Goal: Transaction & Acquisition: Purchase product/service

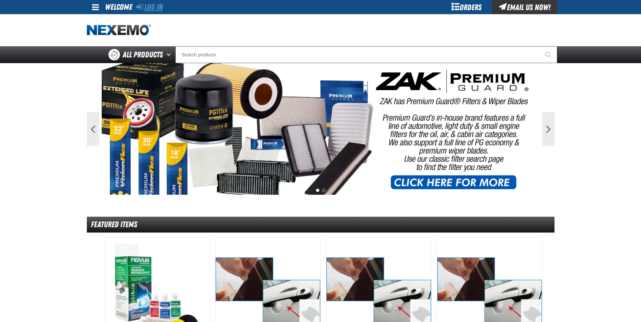
click at [158, 6] on link "Log In" at bounding box center [149, 6] width 27 height 9
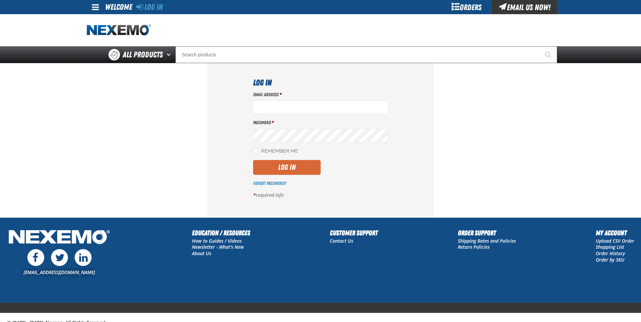
type input "jreeves@vtaig.com"
click at [289, 169] on button "Log In" at bounding box center [287, 167] width 68 height 15
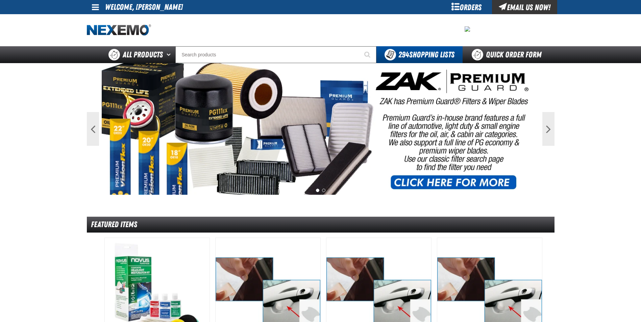
click at [462, 6] on div "Orders" at bounding box center [466, 7] width 51 height 14
drag, startPoint x: 616, startPoint y: 132, endPoint x: 603, endPoint y: 122, distance: 16.1
click at [616, 131] on main "Previous Next 1 2 Featured Items" at bounding box center [320, 327] width 641 height 529
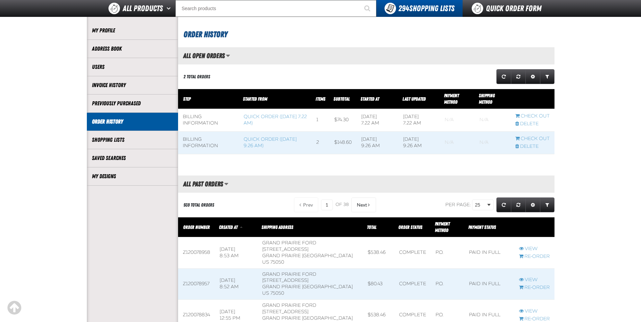
scroll to position [135, 0]
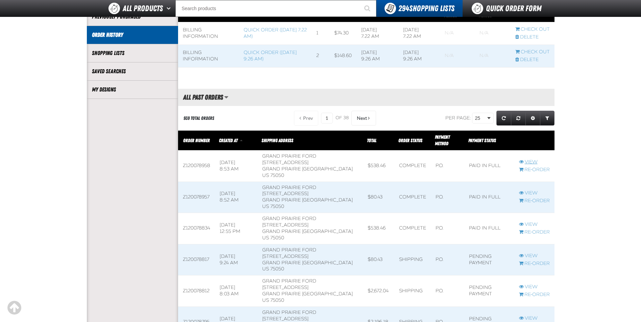
click at [532, 159] on link "View" at bounding box center [534, 162] width 31 height 6
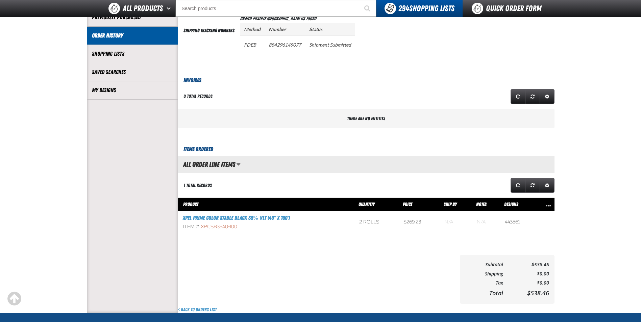
scroll to position [135, 0]
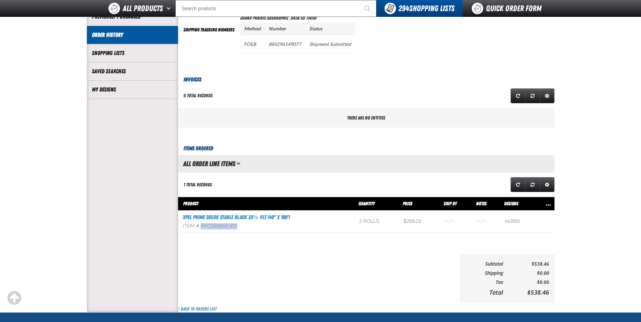
drag, startPoint x: 250, startPoint y: 227, endPoint x: 201, endPoint y: 226, distance: 49.0
click at [201, 226] on div "Item #: XPCSB3540-100" at bounding box center [266, 226] width 167 height 6
drag, startPoint x: 201, startPoint y: 226, endPoint x: 206, endPoint y: 226, distance: 4.1
copy span "XPCSB3540-100"
click at [78, 154] on main "My Account / Order History / View" at bounding box center [320, 112] width 641 height 402
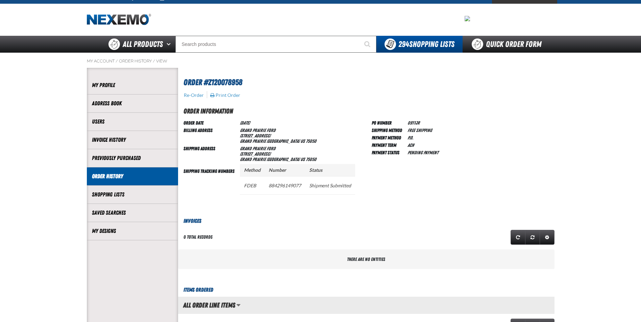
scroll to position [0, 0]
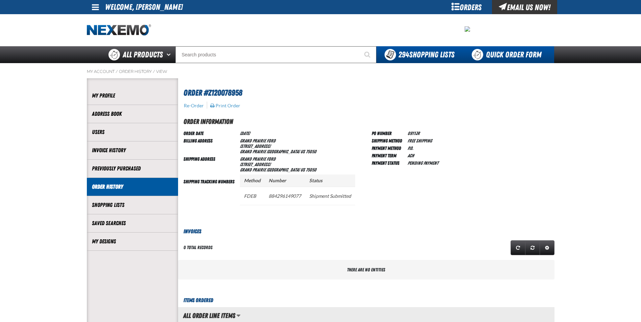
click at [521, 49] on link "Quick Order Form" at bounding box center [509, 54] width 92 height 17
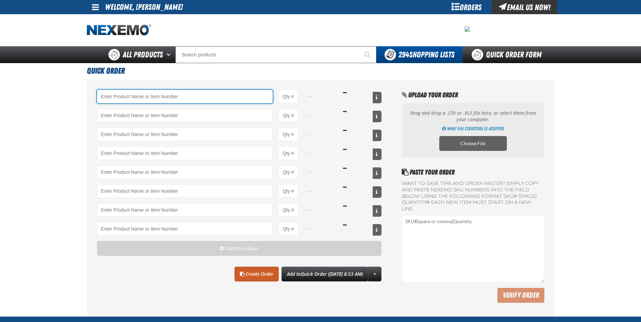
click at [149, 95] on input "Product" at bounding box center [185, 97] width 176 height 14
paste input "XPCSB3540-100"
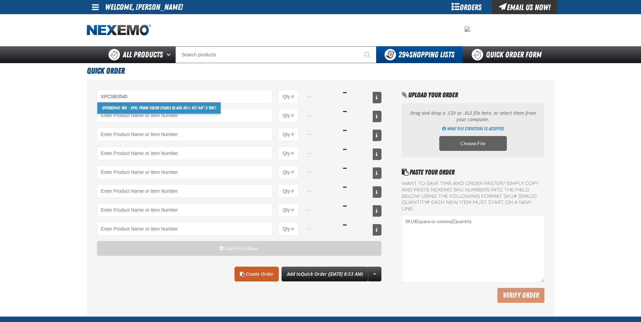
click at [186, 106] on link "XPCSB3540 -100 - XPEL PRIME Color Stable Black 35% VLT (40" x 100')" at bounding box center [159, 107] width 124 height 11
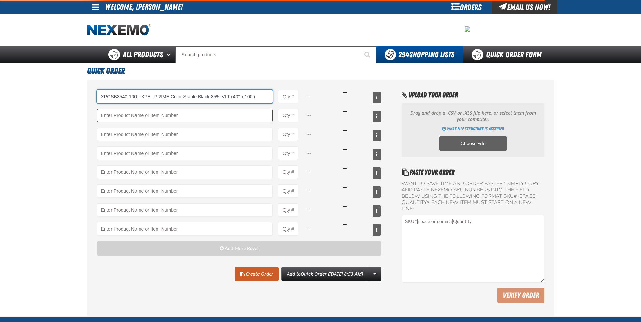
type input "XPCSB3540-100 - XPEL PRIME Color Stable Black 35% VLT (40&quot; x 100&#x27;)"
type input "1"
select select "roll"
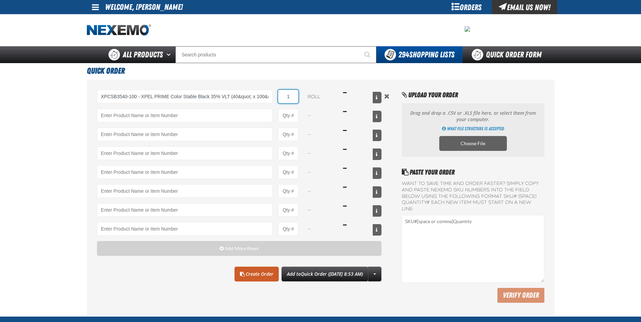
click at [288, 97] on input "1" at bounding box center [288, 97] width 20 height 14
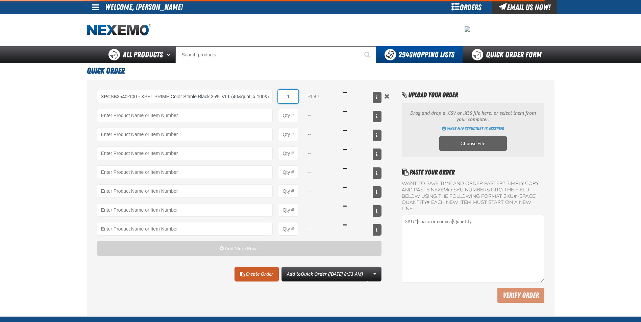
type input "XPCSB3540-100 - XPEL PRIME Color Stable Black 35% VLT (40&quot; x 100&#x27;)"
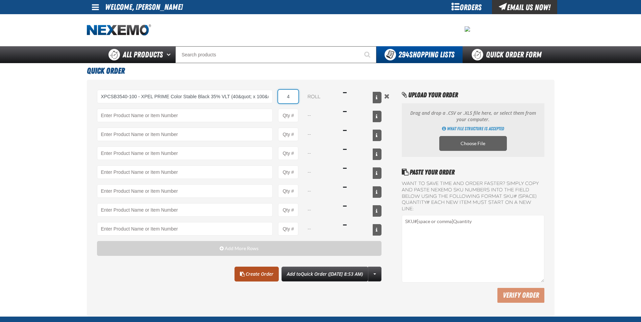
type input "4"
click at [247, 273] on link "Create Order" at bounding box center [257, 274] width 44 height 15
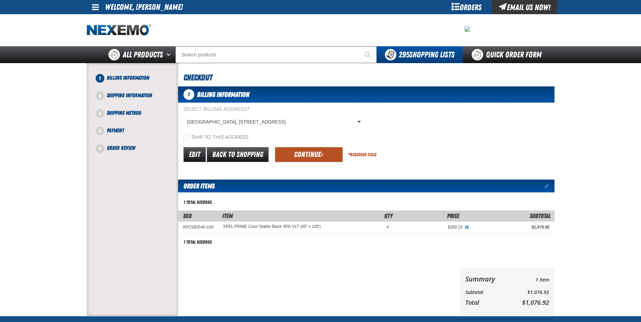
click at [318, 157] on button "Continue" at bounding box center [309, 154] width 68 height 15
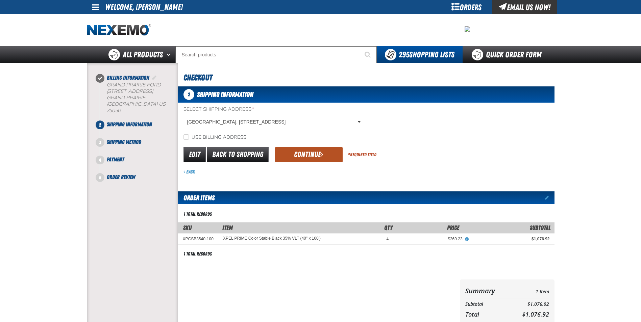
click at [313, 150] on button "Continue" at bounding box center [309, 154] width 68 height 15
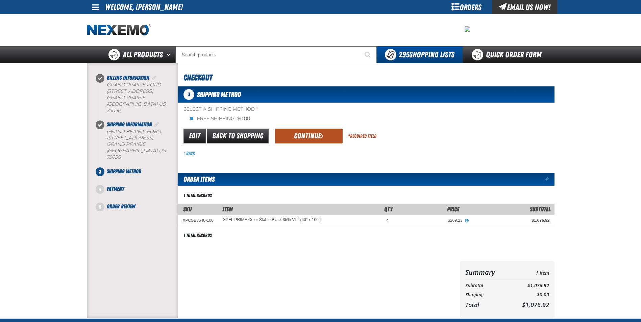
click at [301, 136] on button "Continue" at bounding box center [309, 136] width 68 height 15
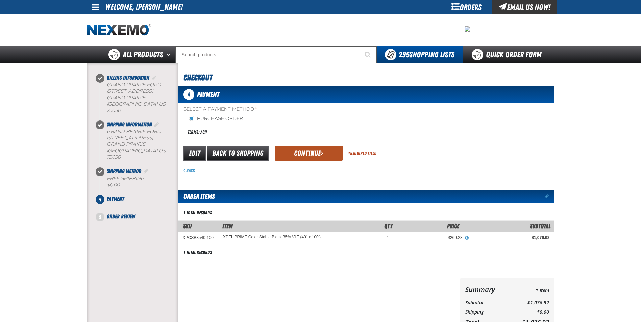
click at [306, 147] on button "Continue" at bounding box center [309, 153] width 68 height 15
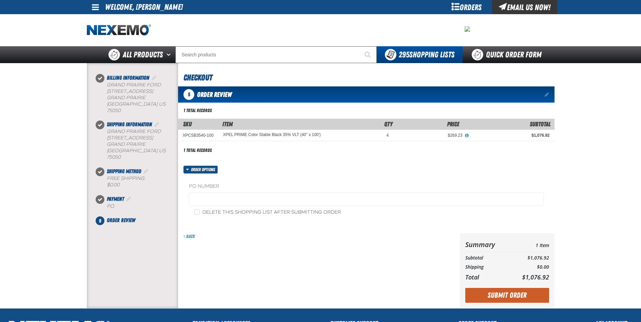
scroll to position [68, 0]
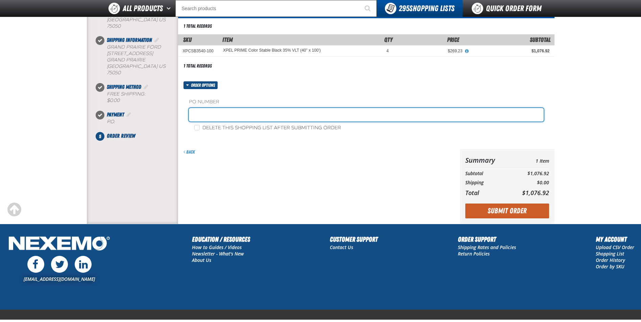
click at [260, 114] on input "text" at bounding box center [366, 115] width 355 height 14
type input "0913JR"
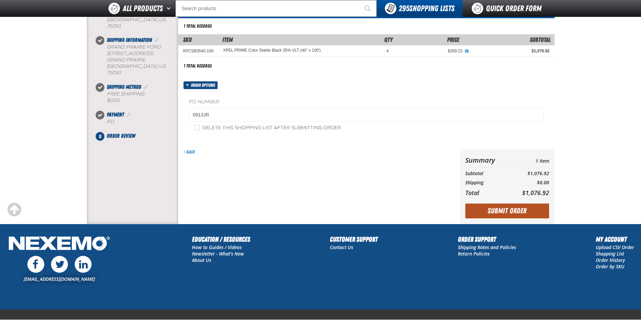
click at [510, 208] on button "Submit Order" at bounding box center [507, 211] width 84 height 15
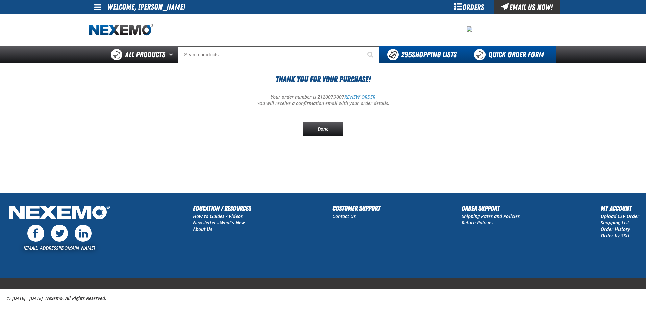
click at [504, 56] on link "Quick Order Form" at bounding box center [511, 54] width 92 height 17
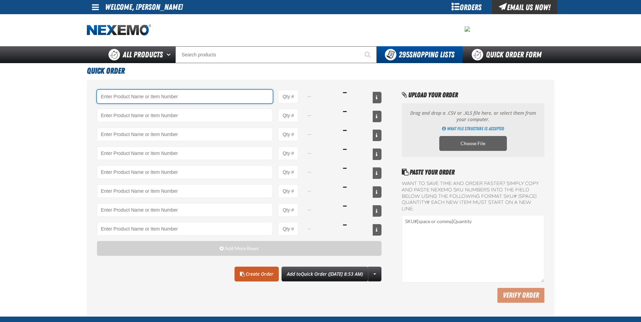
click at [195, 98] on input "Product" at bounding box center [185, 97] width 176 height 14
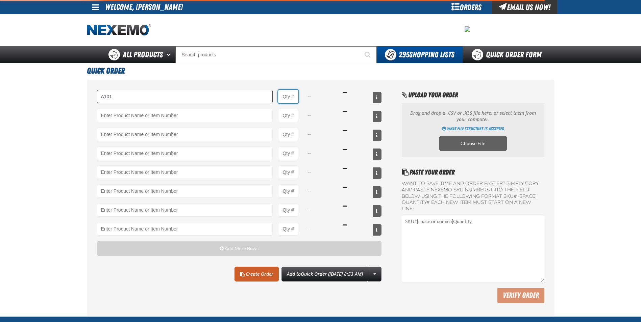
type input "A101 - Brake Parts Cleaner - ZAK Products"
type input "1"
select select "can"
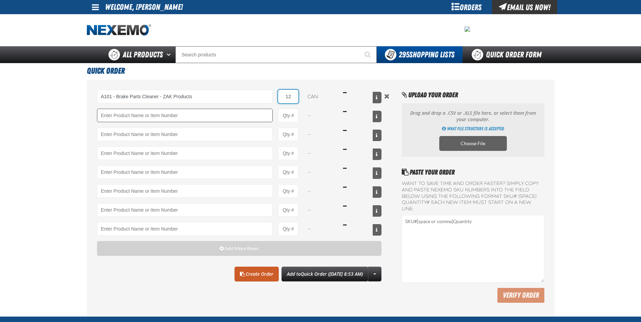
type input "12"
click at [239, 112] on input "Product" at bounding box center [185, 116] width 176 height 14
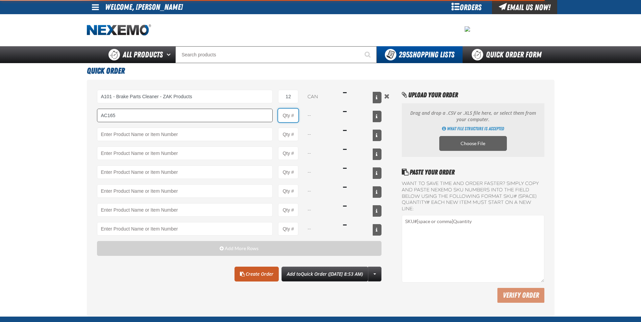
type input "AC165 - Bio-Zone Natural Odor Eliminator - ZAK Products"
type input "1"
select select "bottle"
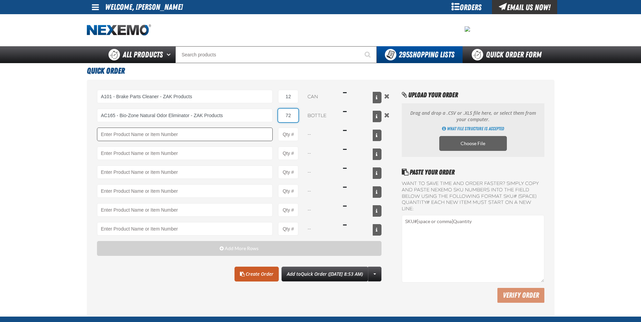
type input "72"
click at [234, 131] on input "Product" at bounding box center [185, 135] width 176 height 14
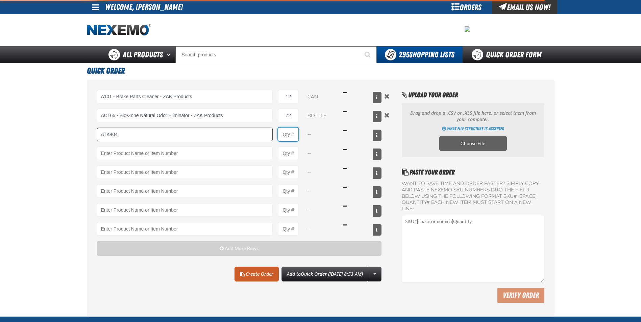
type input "ATK404 - Automatic Transmission Service Kit - ZAK Products"
type input "1"
select select "kit"
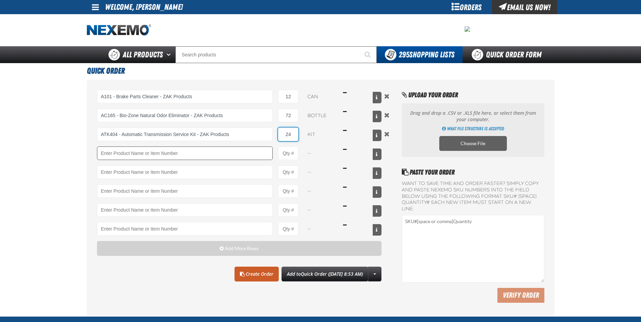
type input "24"
click at [207, 150] on input "Product" at bounding box center [185, 154] width 176 height 14
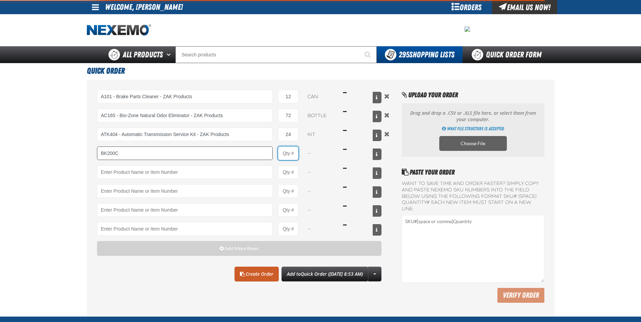
type input "BK200C - DOT 4 Brake Fluid Cleaner Kit - ZAK Products"
type input "1"
select select "kit"
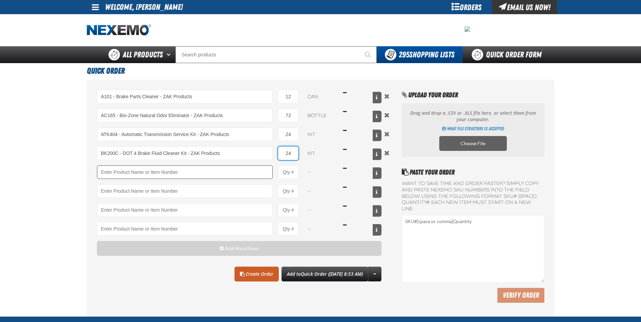
type input "24"
click at [216, 176] on input "Product" at bounding box center [185, 173] width 176 height 14
type input "BK801"
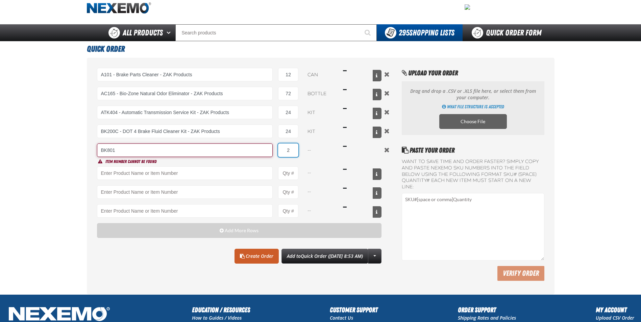
scroll to position [34, 0]
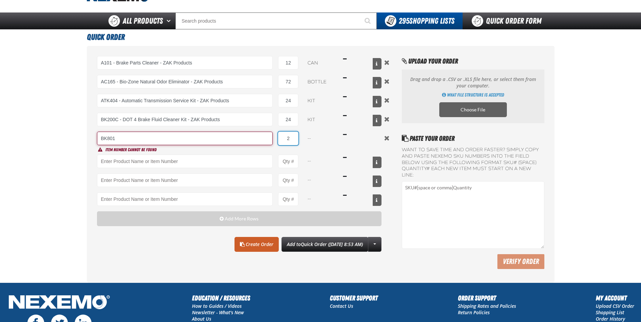
type input "2"
click at [123, 133] on input "BK801" at bounding box center [185, 139] width 176 height 14
type input "B"
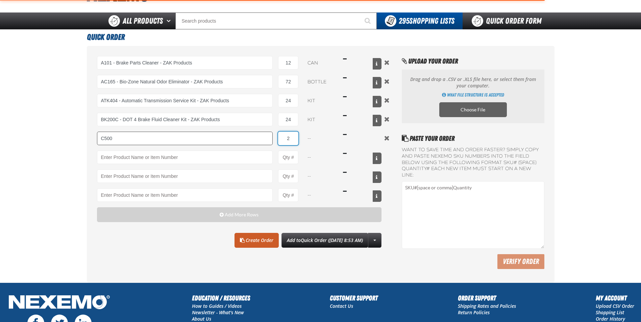
type input "C500 - Synthetic Engine Oil Booster - ZAK Products"
select select "bottle"
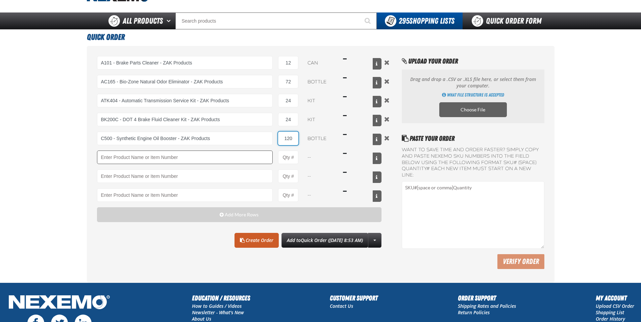
type input "120"
click at [147, 156] on input "Product" at bounding box center [185, 158] width 176 height 14
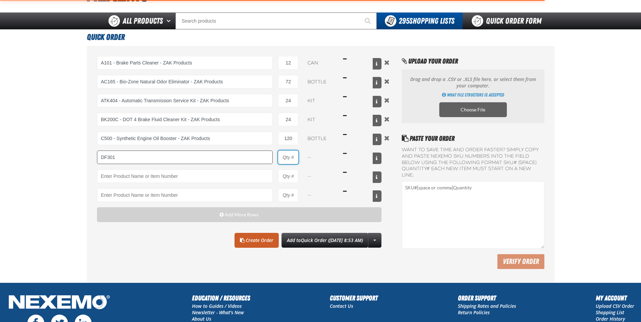
type input "DF301 - Diesel Synthetic Engine Oil Conditioner - ZAK Products"
type input "1"
select select "bottle"
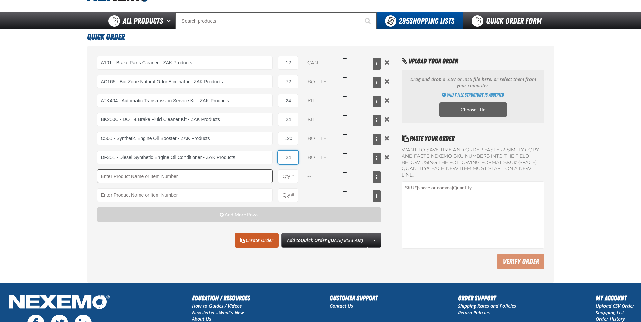
type input "24"
click at [194, 179] on input "Product" at bounding box center [185, 177] width 176 height 14
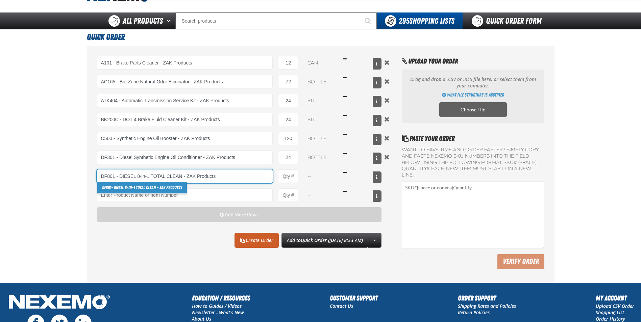
type input "DF801 - DIESEL 8-in-1 TOTAL CLEAN - ZAK Products"
type input "1"
select select "bottle"
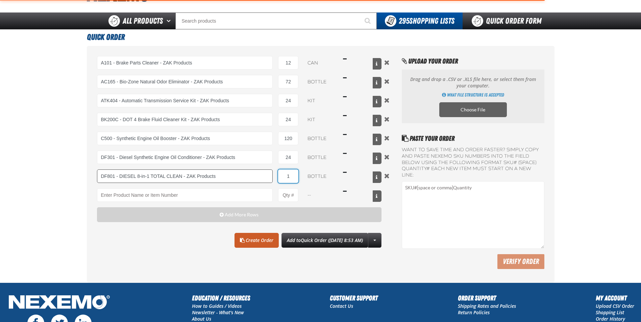
type input "DF801 - DIESEL 8-in-1 TOTAL CLEAN - ZAK Products"
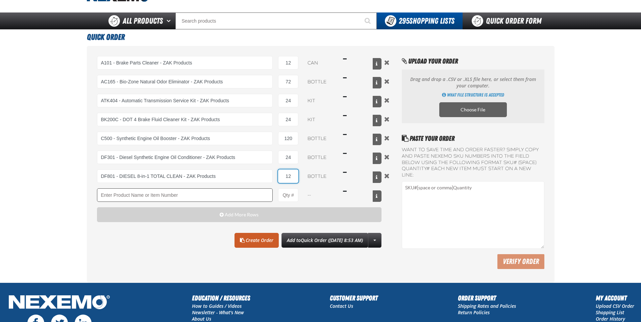
type input "12"
click at [216, 198] on input "Product" at bounding box center [185, 196] width 176 height 14
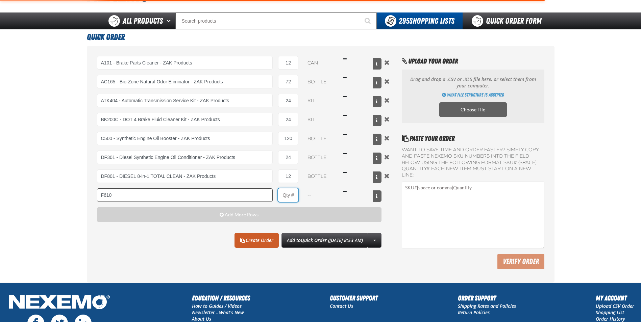
type input "F610 - Z-Tech - ZAK Products"
type input "1"
select select "bottle"
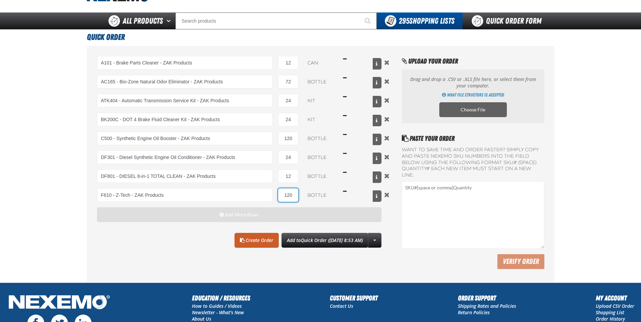
type input "120"
click at [226, 216] on span "Add More Rows" at bounding box center [242, 214] width 34 height 5
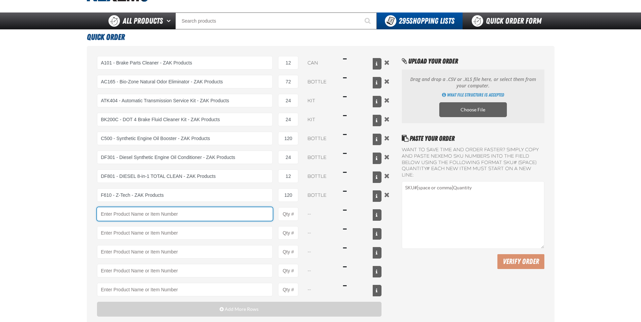
click at [111, 217] on input "Product" at bounding box center [185, 215] width 176 height 14
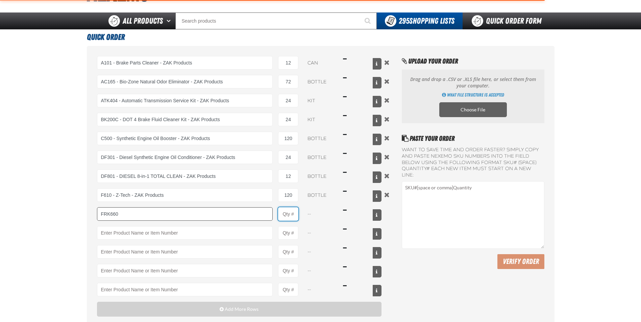
type input "FRK660 - Fuel Rail Induction Kit - ZAK Products"
type input "1"
select select "kit"
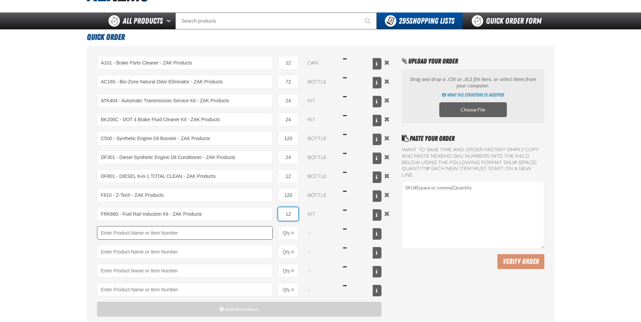
type input "12"
click at [151, 236] on input "Product" at bounding box center [185, 233] width 176 height 14
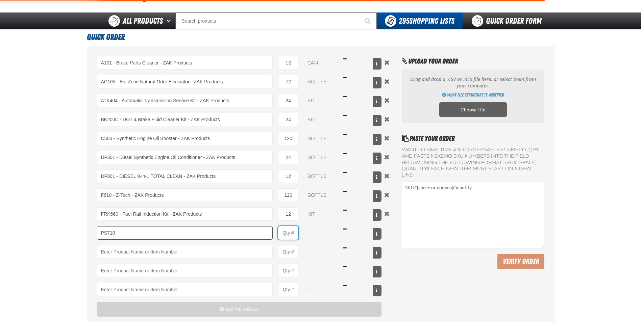
type input "PS710 - Multi-Vehicle Red Power Steering Fluid with Conditioner - ZAK Products"
type input "1"
select select "bottle"
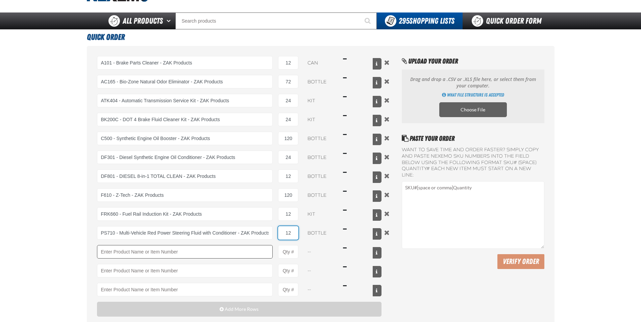
type input "12"
click at [169, 246] on input "Product" at bounding box center [185, 252] width 176 height 14
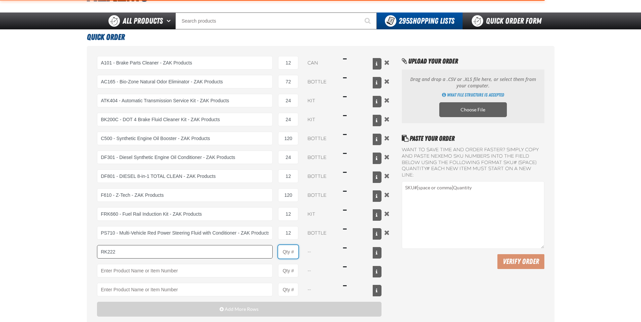
type input "RK222 - Universal Cooling System Service Kit - ZAK Products"
type input "1"
select select "kit"
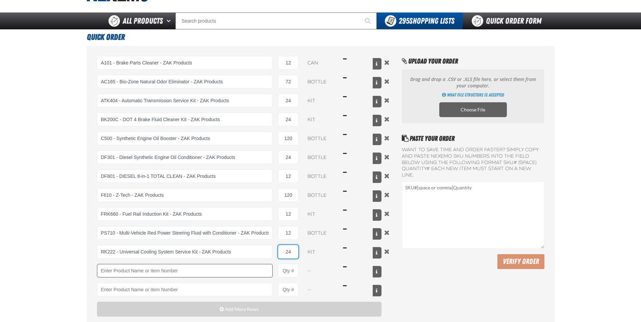
type input "24"
click at [190, 273] on input "Product" at bounding box center [185, 271] width 176 height 14
type input "TSF200 - 2-Step GDI Intake Cleaning Service"
type input "1"
select select "kit"
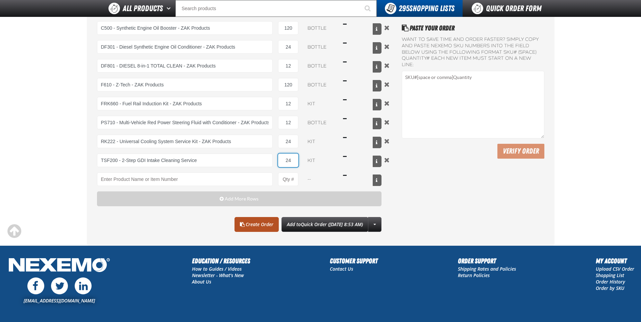
scroll to position [135, 0]
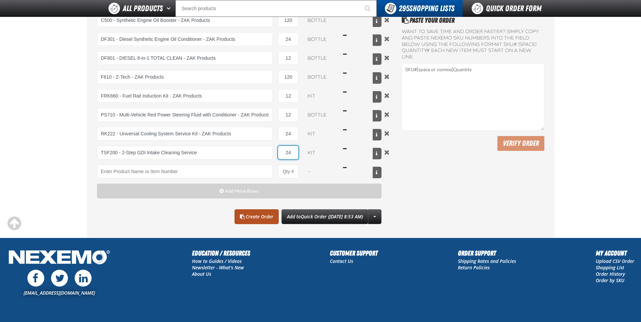
type input "24"
click at [249, 216] on link "Create Order" at bounding box center [257, 217] width 44 height 15
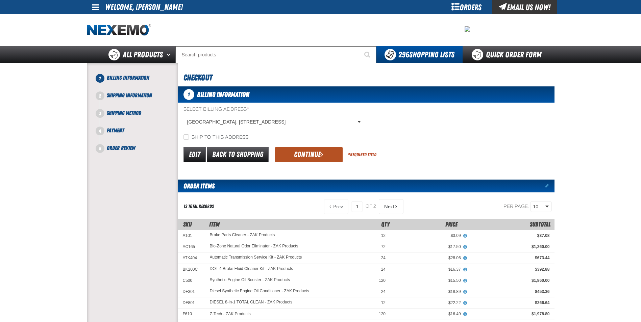
click at [312, 152] on button "Continue" at bounding box center [309, 154] width 68 height 15
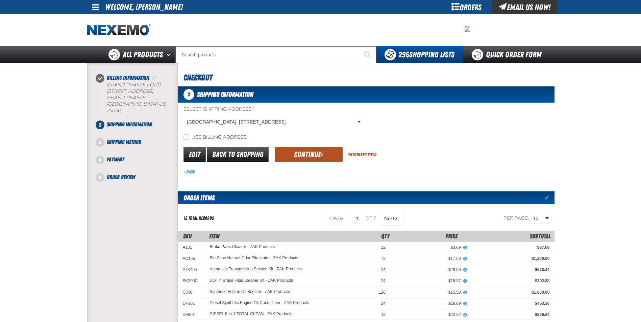
click at [289, 150] on button "Continue" at bounding box center [309, 154] width 68 height 15
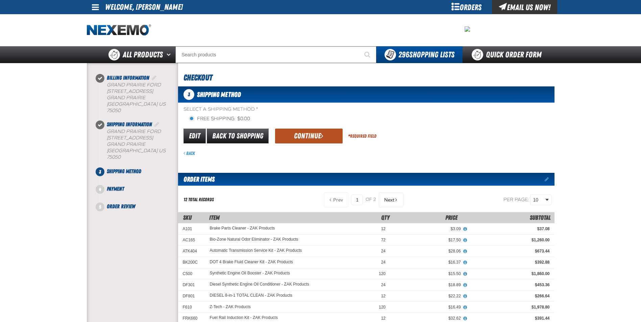
click at [307, 133] on button "Continue" at bounding box center [309, 136] width 68 height 15
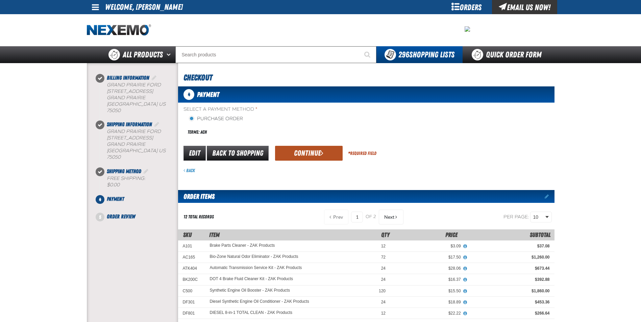
click at [307, 149] on button "Continue" at bounding box center [309, 153] width 68 height 15
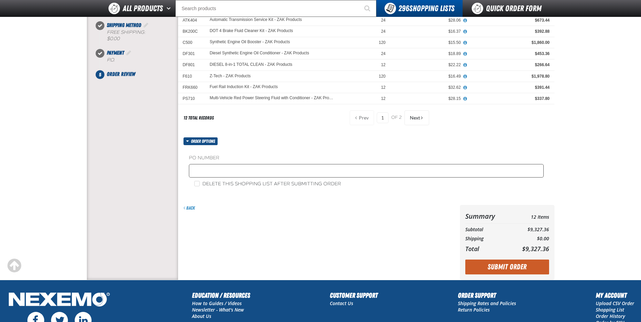
scroll to position [135, 0]
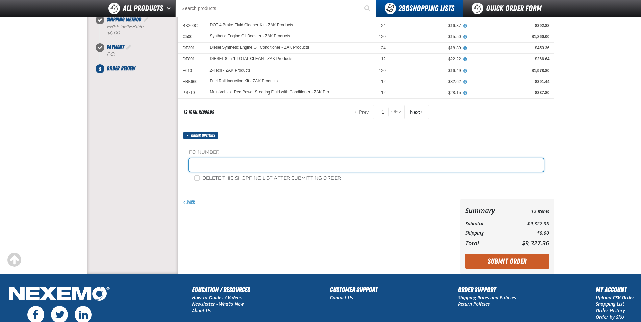
click at [279, 165] on input "text" at bounding box center [366, 166] width 355 height 14
type input "0913ZAK"
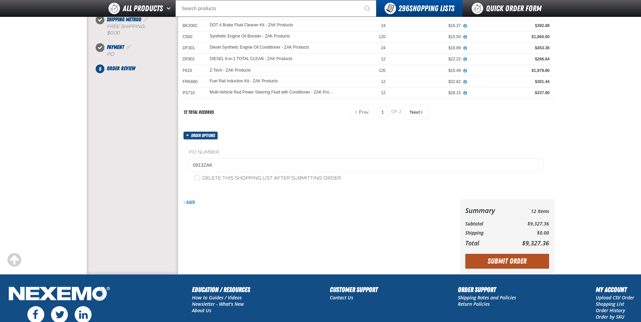
click at [504, 261] on button "Submit Order" at bounding box center [507, 261] width 84 height 15
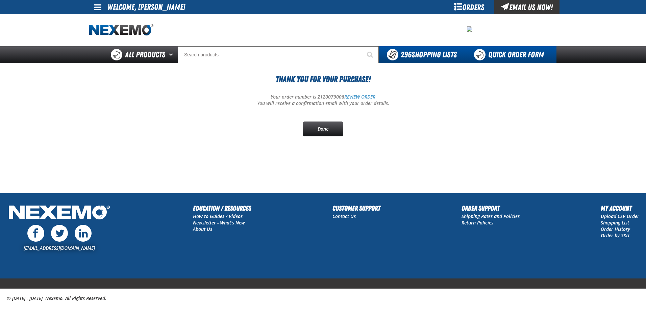
click at [498, 54] on link "Quick Order Form" at bounding box center [511, 54] width 92 height 17
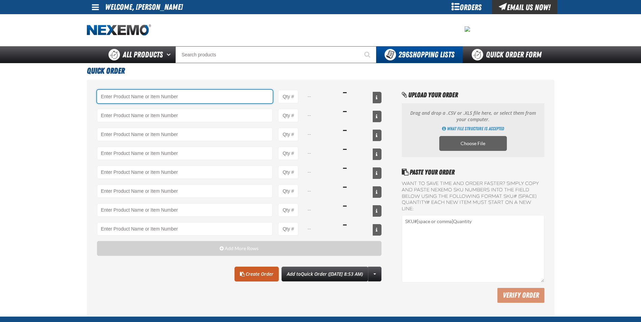
click at [179, 96] on input "Product" at bounding box center [185, 97] width 176 height 14
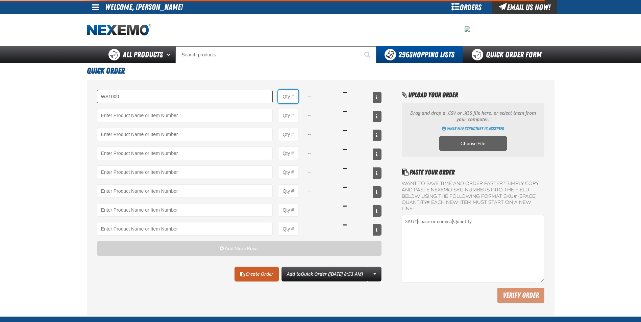
type input "WS1000 - World Standard Performance Transmission Fluid - ZAK Products"
type input "1"
select select "bottle"
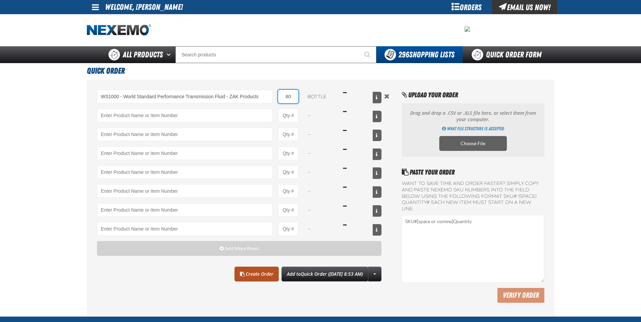
type input "60"
click at [235, 271] on link "Create Order" at bounding box center [257, 274] width 44 height 15
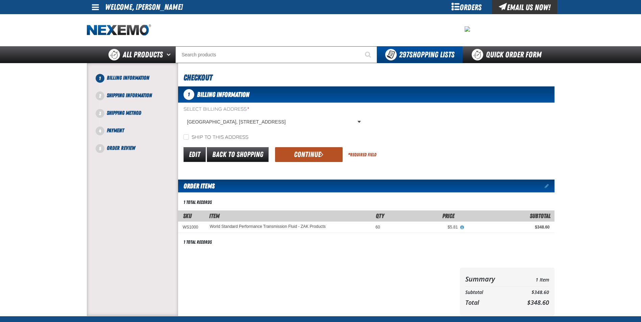
click at [312, 158] on button "Continue" at bounding box center [309, 154] width 68 height 15
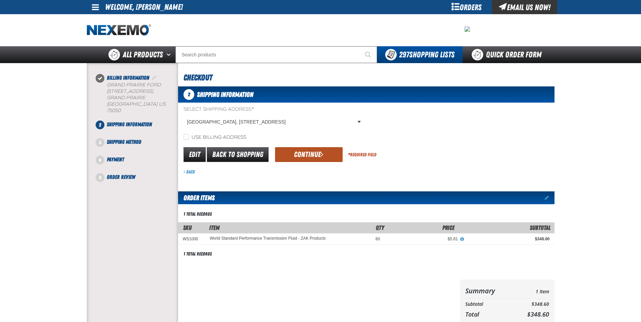
click at [312, 153] on button "Continue" at bounding box center [309, 154] width 68 height 15
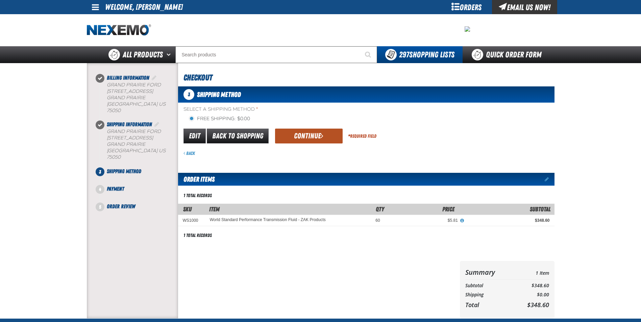
click at [312, 136] on button "Continue" at bounding box center [309, 136] width 68 height 15
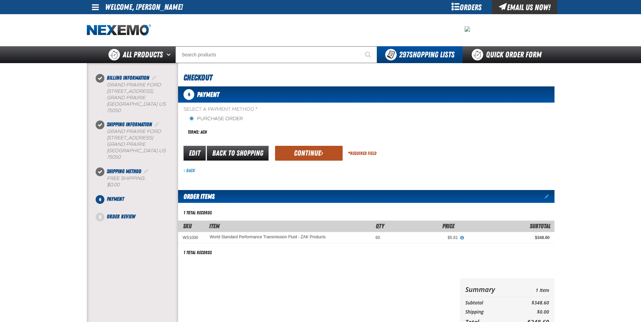
click at [307, 149] on button "Continue" at bounding box center [309, 153] width 68 height 15
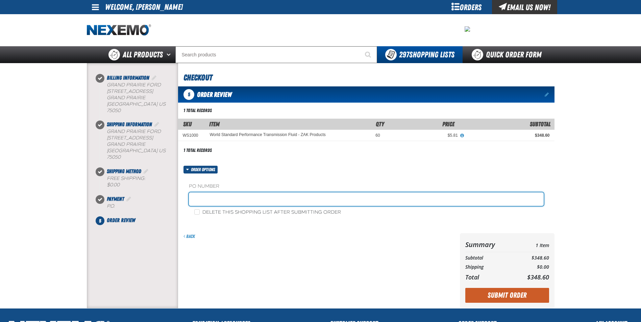
click at [260, 203] on input "text" at bounding box center [366, 200] width 355 height 14
type input "0913ZAK"
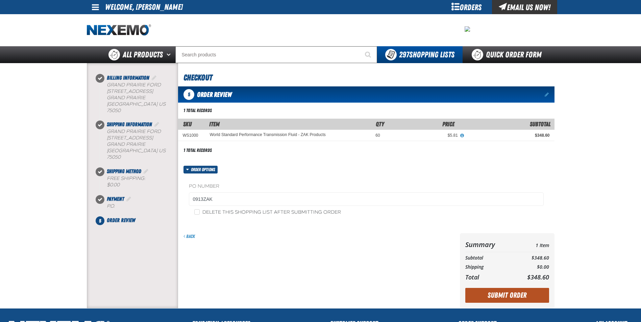
click at [524, 298] on button "Submit Order" at bounding box center [507, 295] width 84 height 15
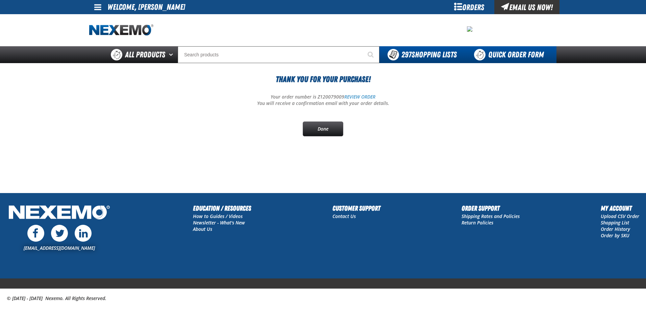
click at [521, 53] on link "Quick Order Form" at bounding box center [511, 54] width 92 height 17
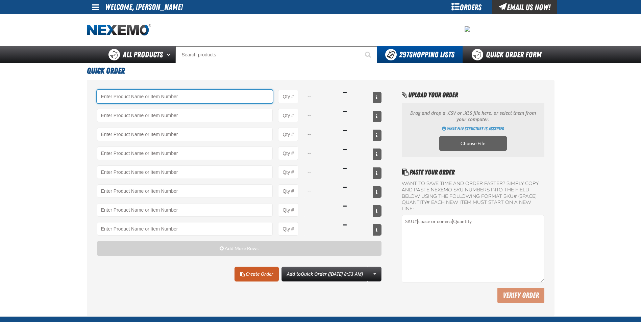
click at [176, 101] on input "Product" at bounding box center [185, 97] width 176 height 14
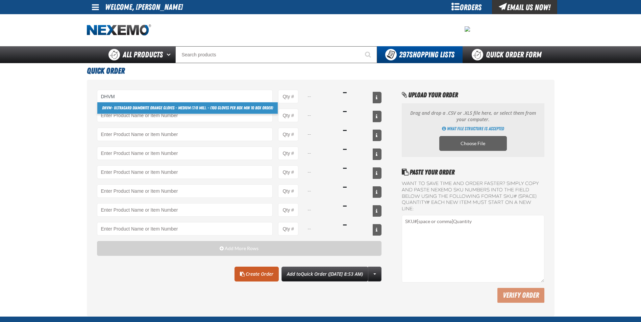
click at [184, 106] on link "DHVM - Ultragard Diamonite Orange Gloves - Medium (7/8 mil). - (100 gloves per …" at bounding box center [187, 107] width 180 height 11
type input "DHVM - Ultragard Diamonite Orange Gloves - Medium (7/8 mil). - (100 gloves per …"
type input "1"
select select "box"
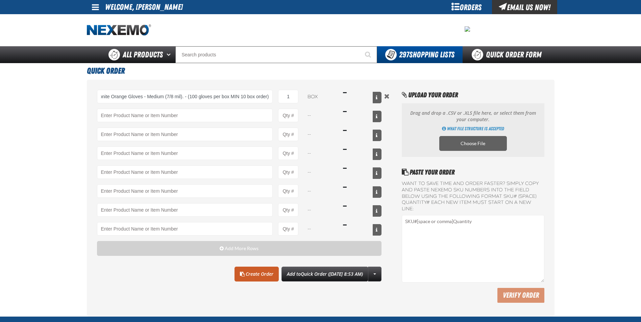
scroll to position [0, 0]
click at [300, 94] on div "DHVM - Ultragard Diamonite Orange Gloves - Medium (7/8 mil). - (100 gloves per …" at bounding box center [239, 97] width 285 height 14
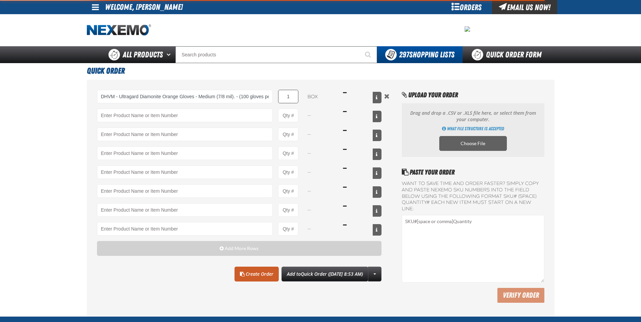
type input "DHVM - Ultragard Diamonite Orange Gloves - Medium (7/8 mil). - (100 gloves per …"
click at [295, 95] on input "1" at bounding box center [288, 97] width 20 height 14
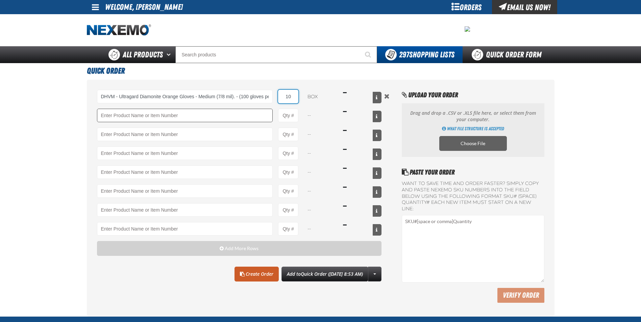
type input "10"
click at [243, 114] on input "Product" at bounding box center [185, 116] width 176 height 14
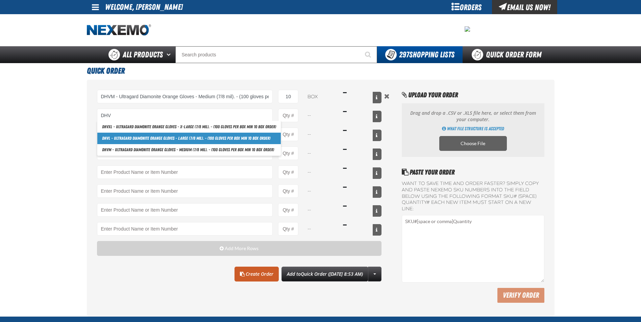
click at [233, 139] on link "DHV L - Ultragard Diamonite Orange Gloves - Large (7/8 mil). - (100 gloves per …" at bounding box center [189, 138] width 184 height 11
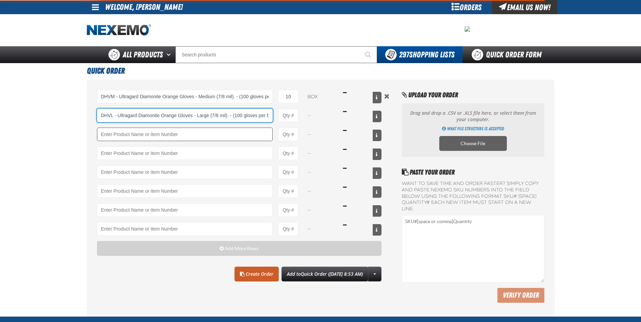
scroll to position [0, 45]
type input "DHVL - Ultragard Diamonite Orange Gloves - Large (7/8 mil). - (100 gloves per b…"
type input "1"
select select "box"
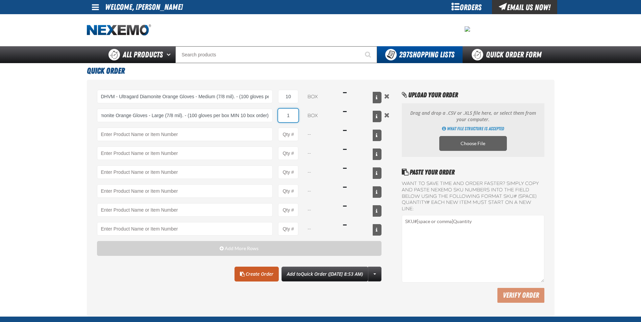
click at [296, 119] on input "1" at bounding box center [288, 116] width 20 height 14
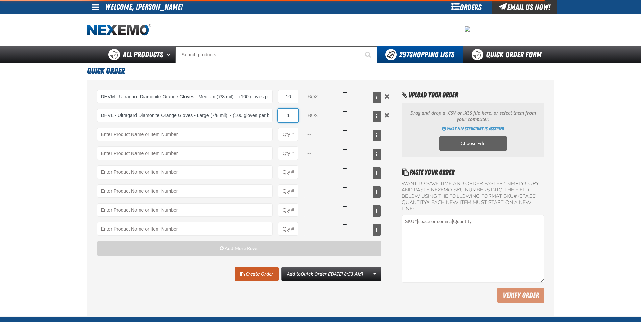
type input "DHVL - Ultragard Diamonite Orange Gloves - Large (7/8 mil). - (100 gloves per b…"
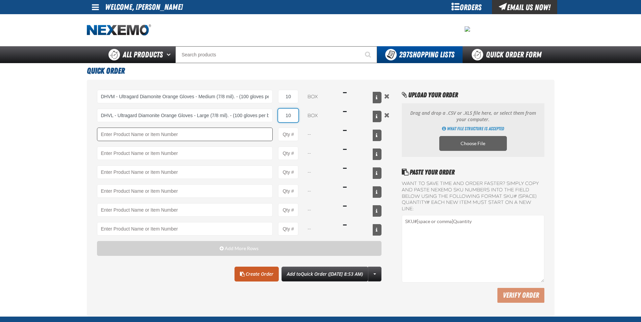
type input "10"
click at [247, 131] on input "Product" at bounding box center [185, 135] width 176 height 14
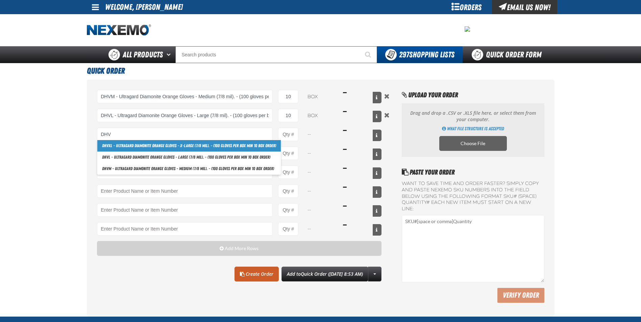
click at [195, 145] on link "DHV XL - Ultragard Diamonite Orange Gloves - X-Large (7/8 mil). - (100 gloves p…" at bounding box center [189, 145] width 184 height 11
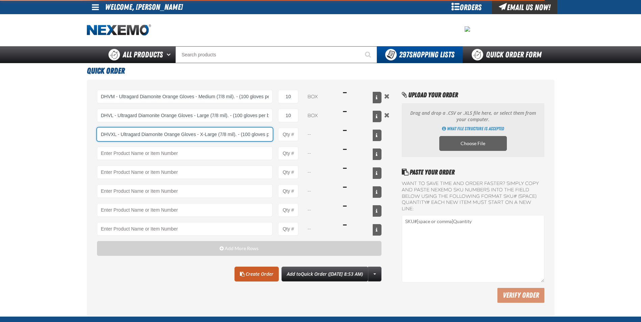
scroll to position [0, 53]
type input "DHVXL - Ultragard Diamonite Orange Gloves - X-Large (7/8 mil). - (100 gloves pe…"
type input "1"
select select "box"
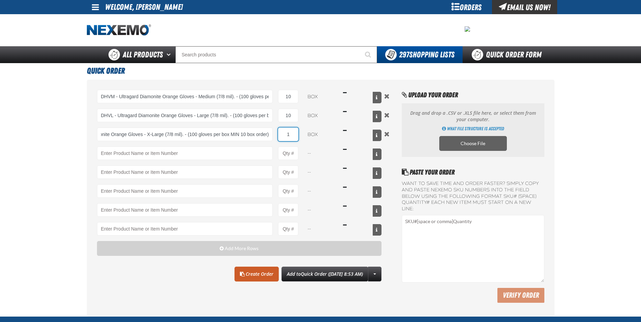
scroll to position [0, 0]
click at [295, 130] on input "1" at bounding box center [288, 135] width 20 height 14
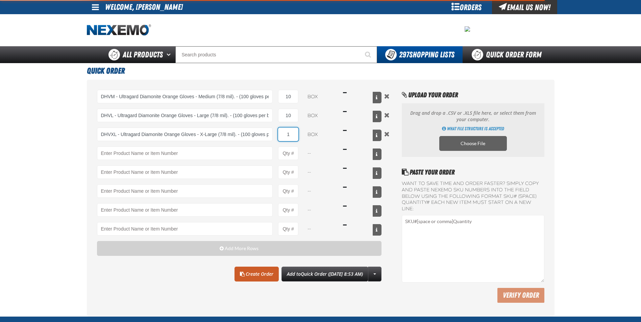
type input "DHVXL - Ultragard Diamonite Orange Gloves - X-Large (7/8 mil). - (100 gloves pe…"
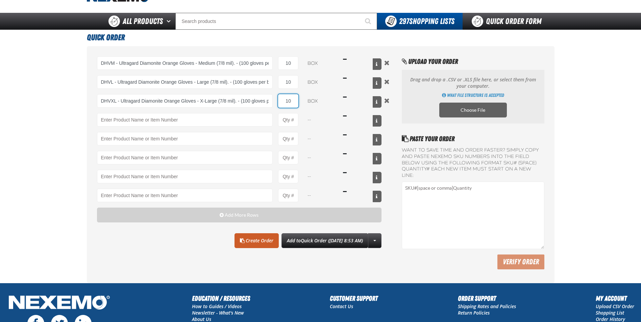
scroll to position [34, 0]
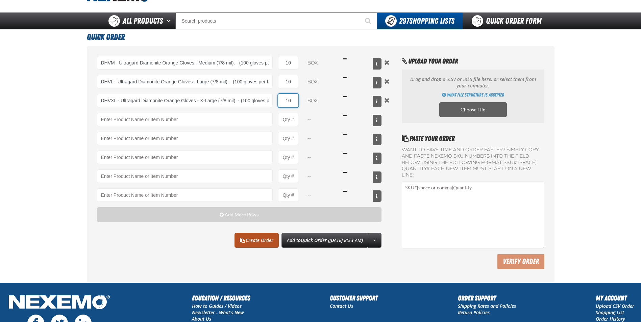
type input "10"
click at [260, 240] on link "Create Order" at bounding box center [257, 240] width 44 height 15
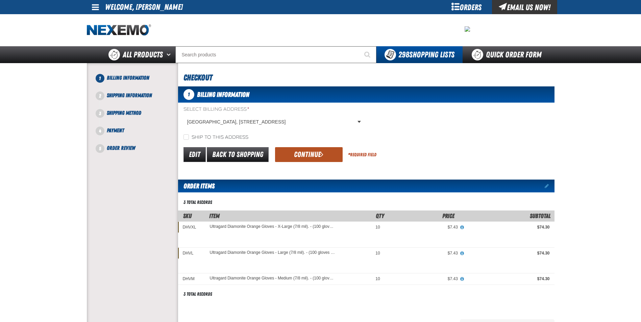
click at [323, 154] on span "submit" at bounding box center [322, 154] width 3 height 7
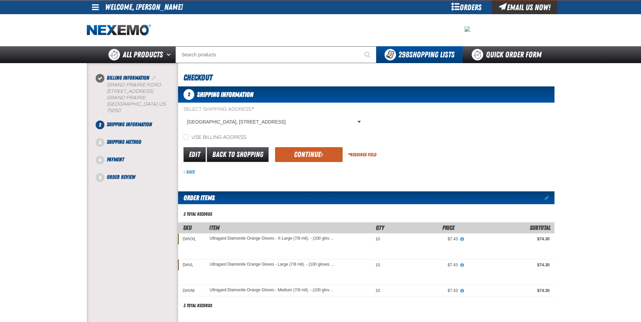
click at [314, 148] on button "Continue" at bounding box center [309, 154] width 68 height 15
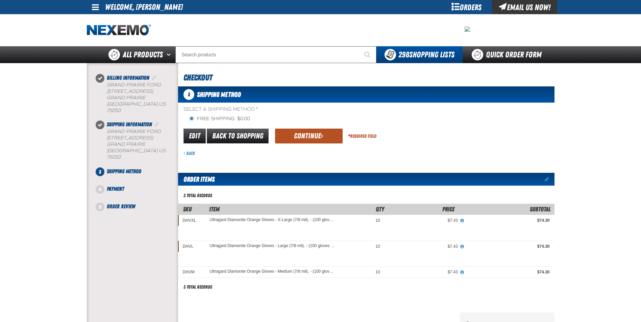
click at [308, 138] on button "Continue" at bounding box center [309, 136] width 68 height 15
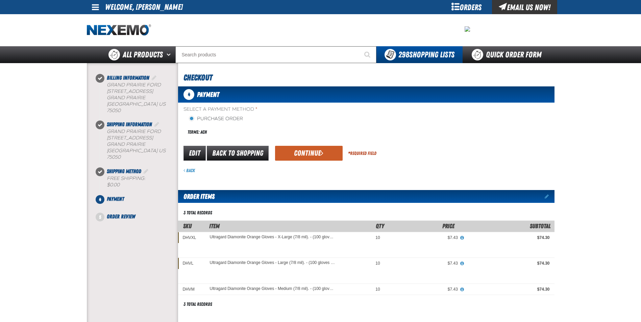
click at [303, 153] on button "Continue" at bounding box center [309, 153] width 68 height 15
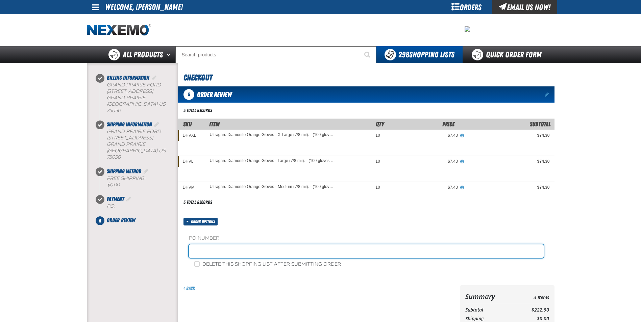
click at [246, 250] on input "text" at bounding box center [366, 252] width 355 height 14
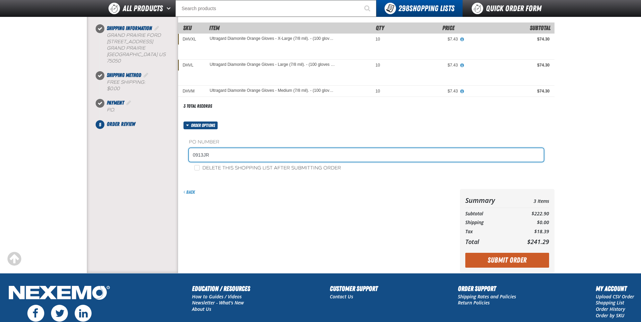
scroll to position [160, 0]
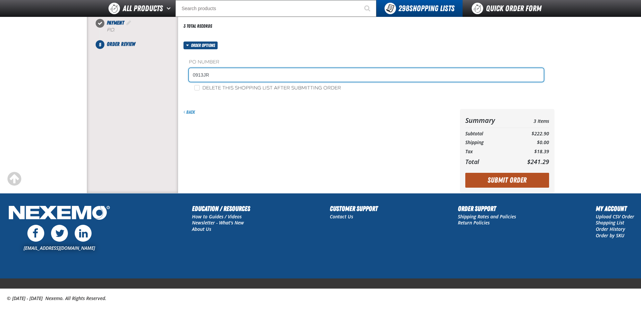
type input "0913JR"
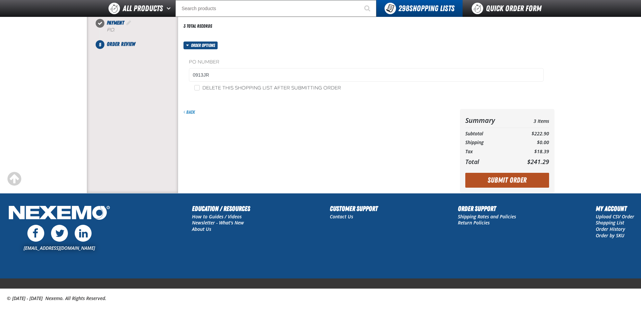
click at [499, 174] on button "Submit Order" at bounding box center [507, 180] width 84 height 15
